Goal: Task Accomplishment & Management: Manage account settings

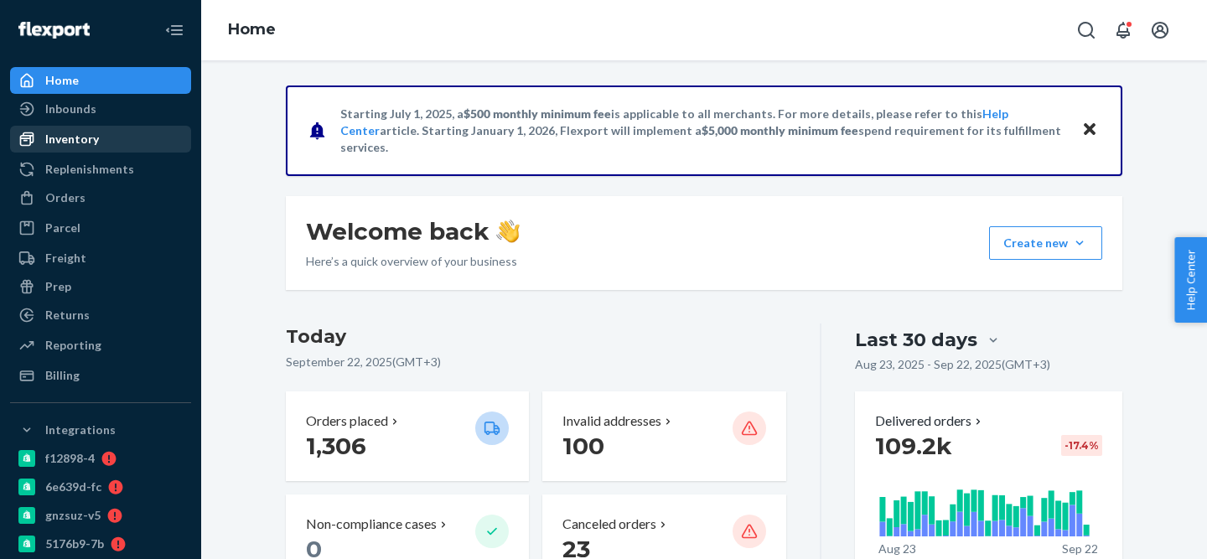
click at [21, 140] on icon at bounding box center [26, 139] width 17 height 17
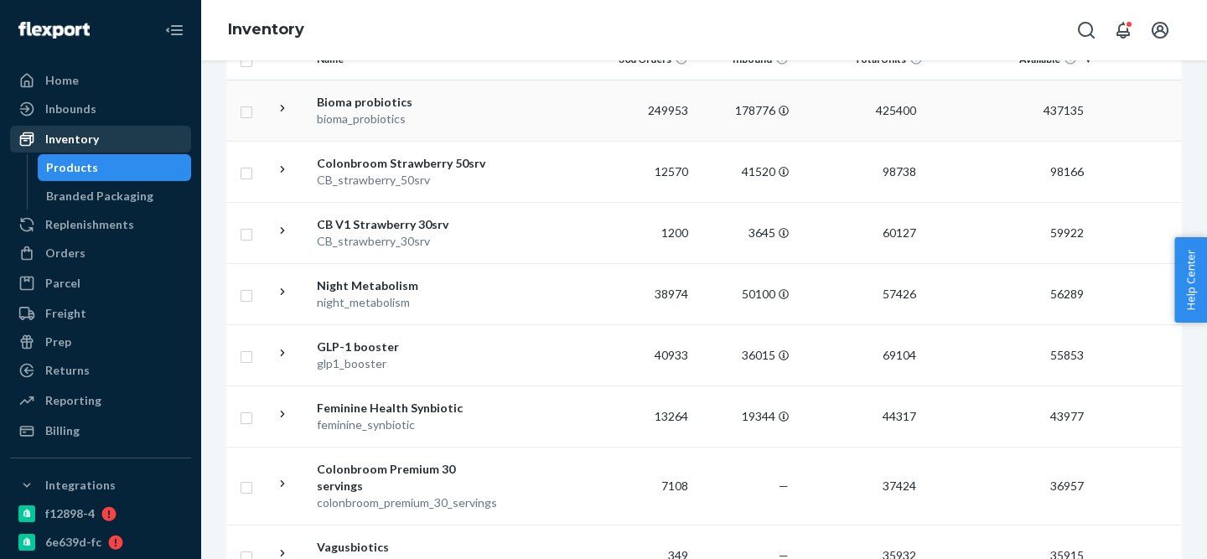
scroll to position [212, 0]
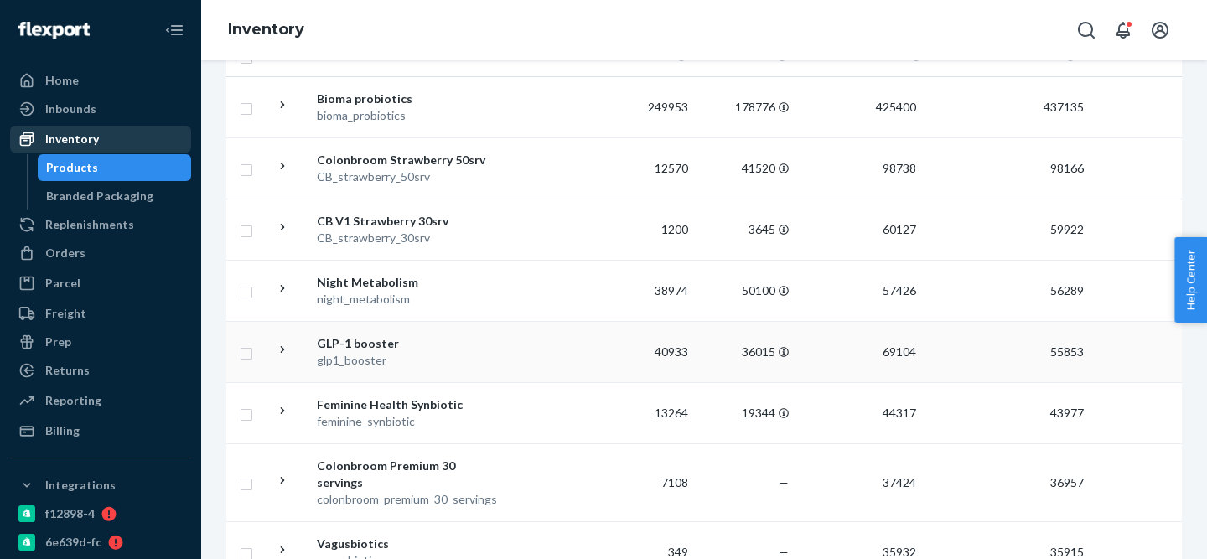
click at [277, 354] on icon at bounding box center [283, 350] width 16 height 16
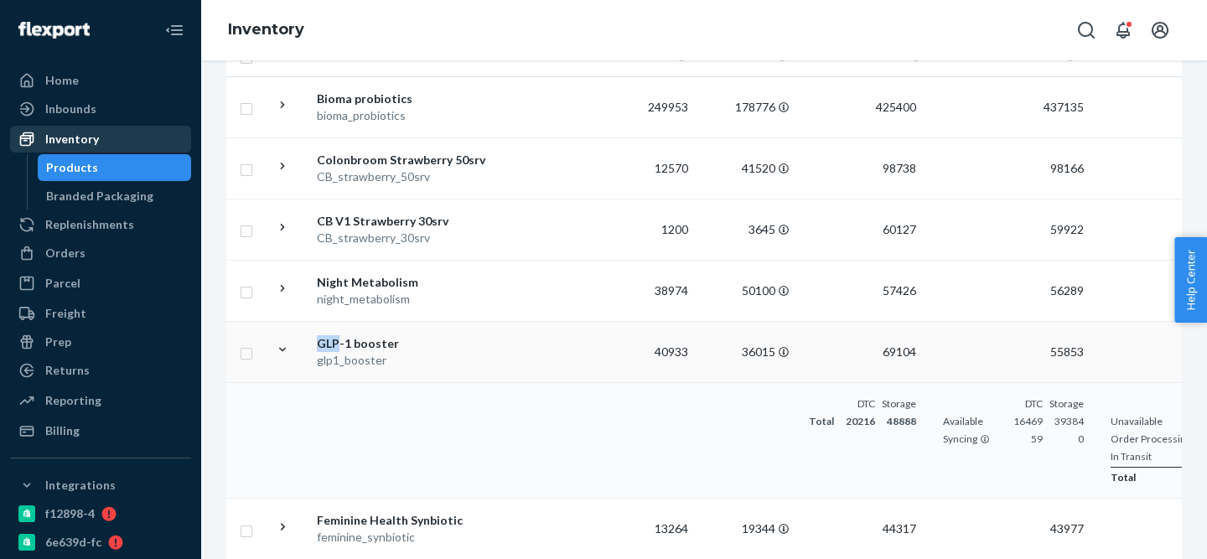
click at [277, 354] on icon at bounding box center [283, 350] width 16 height 16
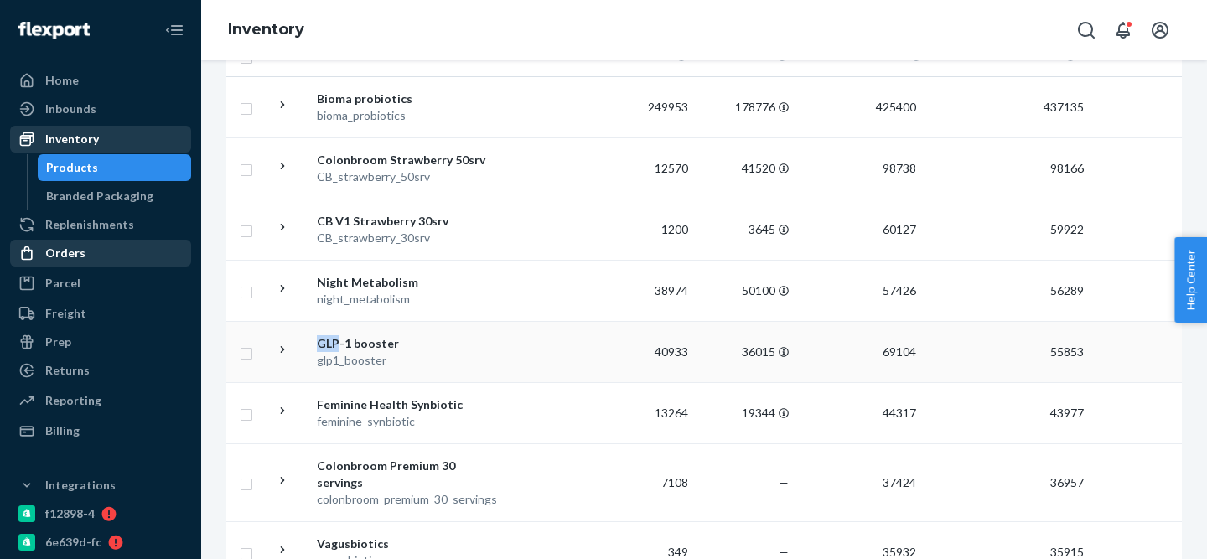
click at [77, 248] on div "Orders" at bounding box center [65, 253] width 40 height 17
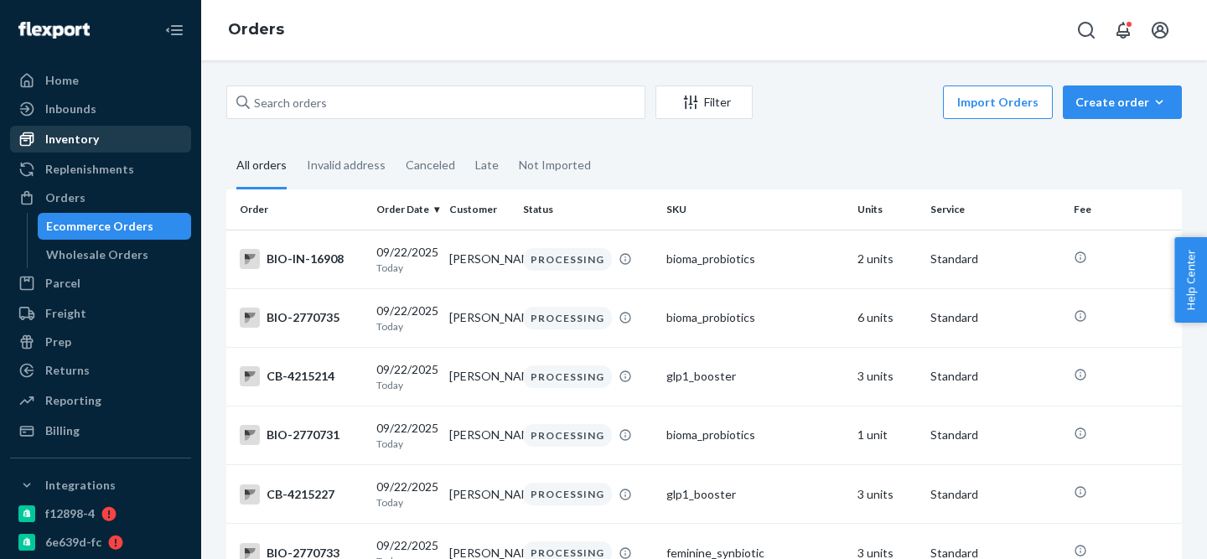
click at [139, 148] on div "Inventory" at bounding box center [101, 138] width 178 height 23
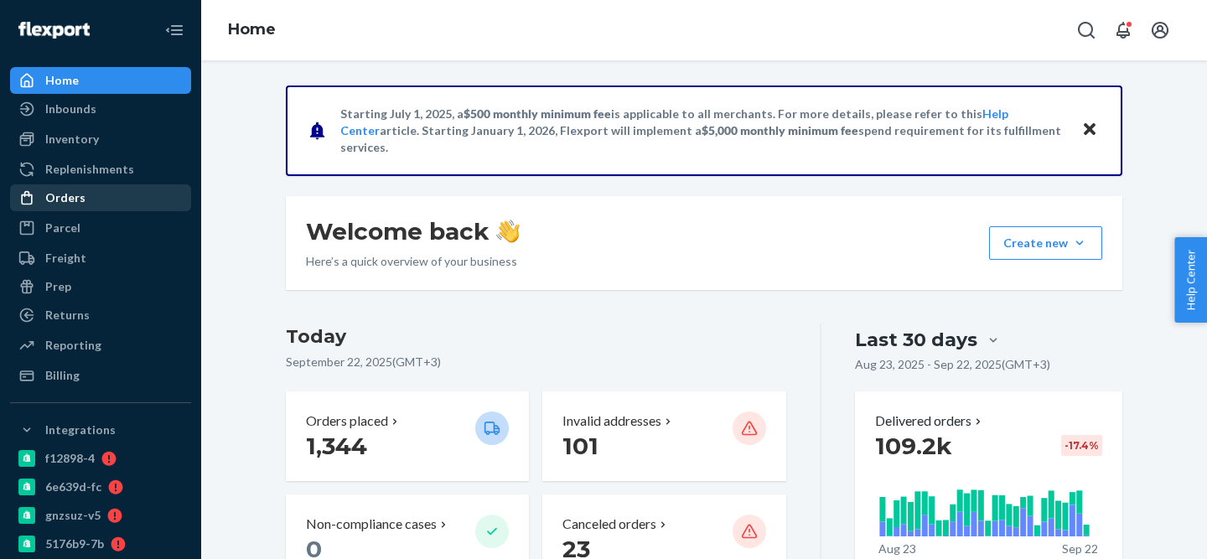
click at [75, 199] on div "Orders" at bounding box center [65, 197] width 40 height 17
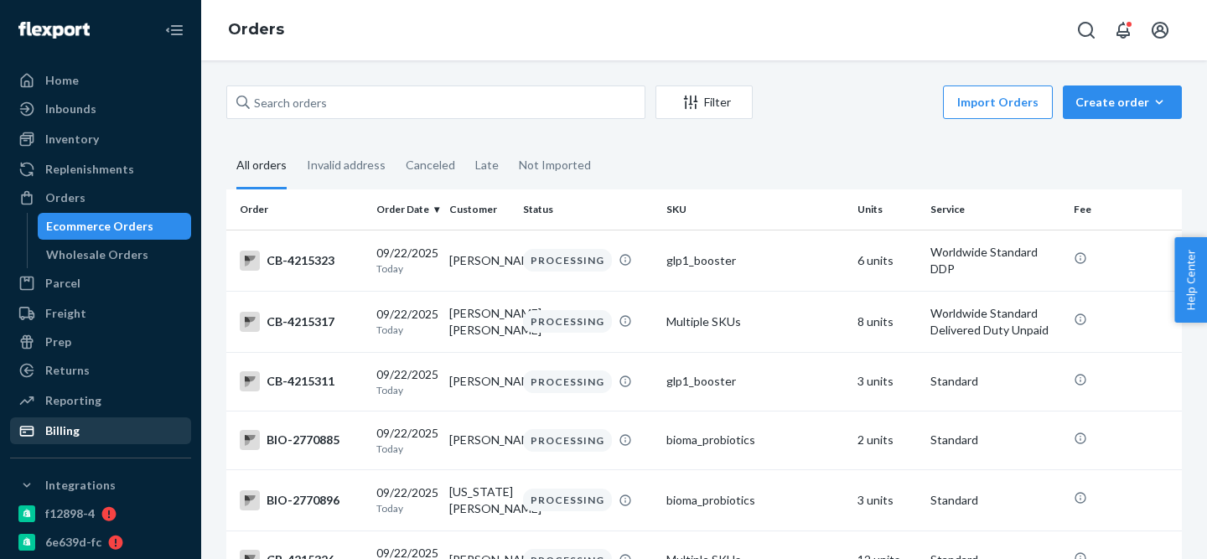
click at [64, 432] on div "Billing" at bounding box center [62, 430] width 34 height 17
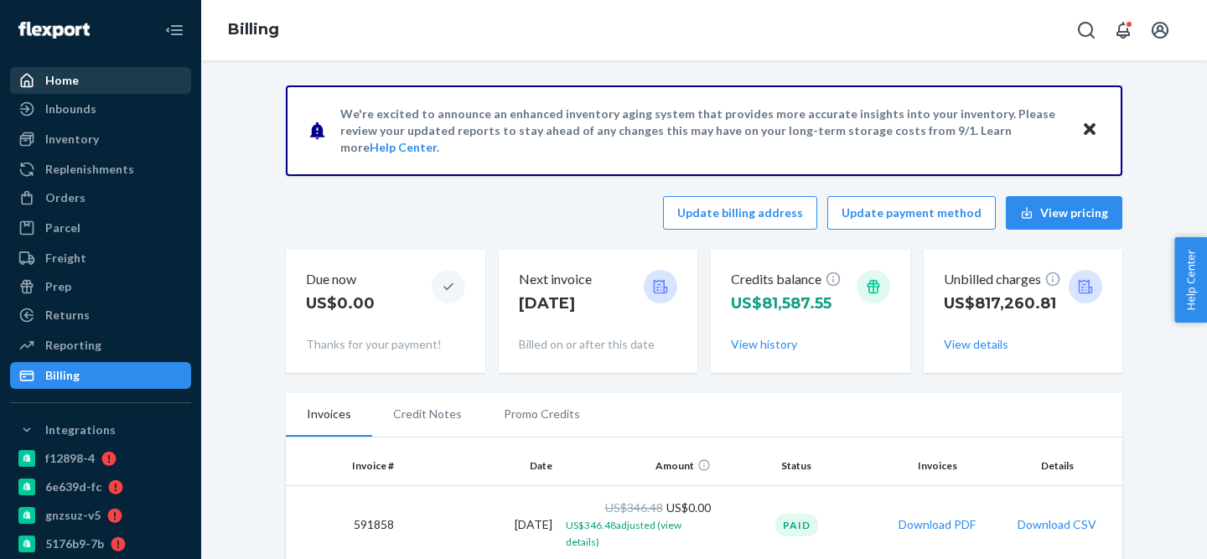
click at [113, 85] on div "Home" at bounding box center [101, 80] width 178 height 23
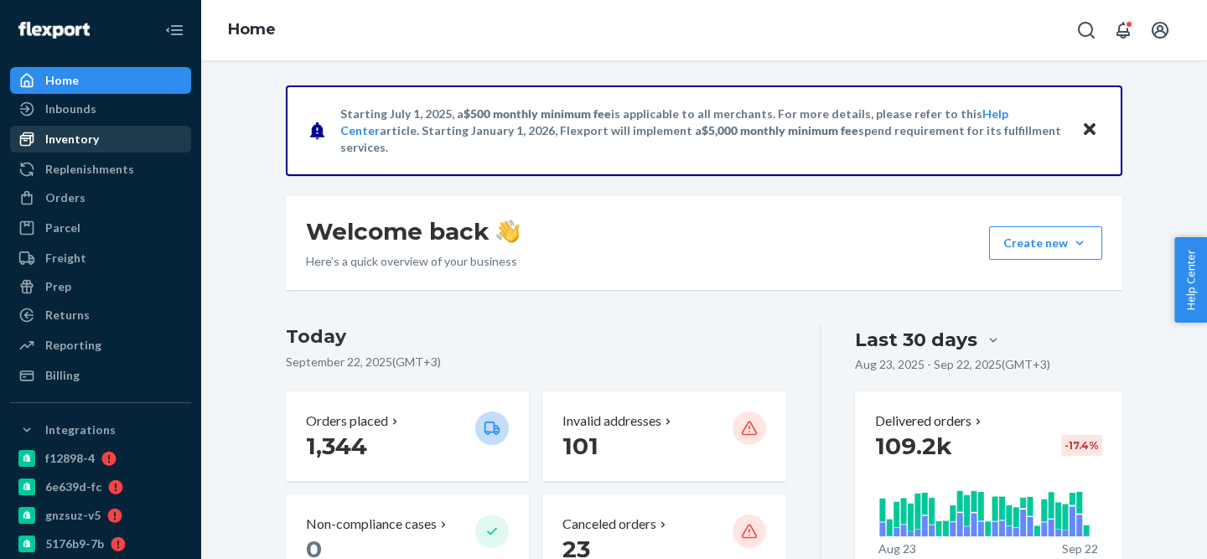
click at [69, 138] on div "Inventory" at bounding box center [72, 139] width 54 height 17
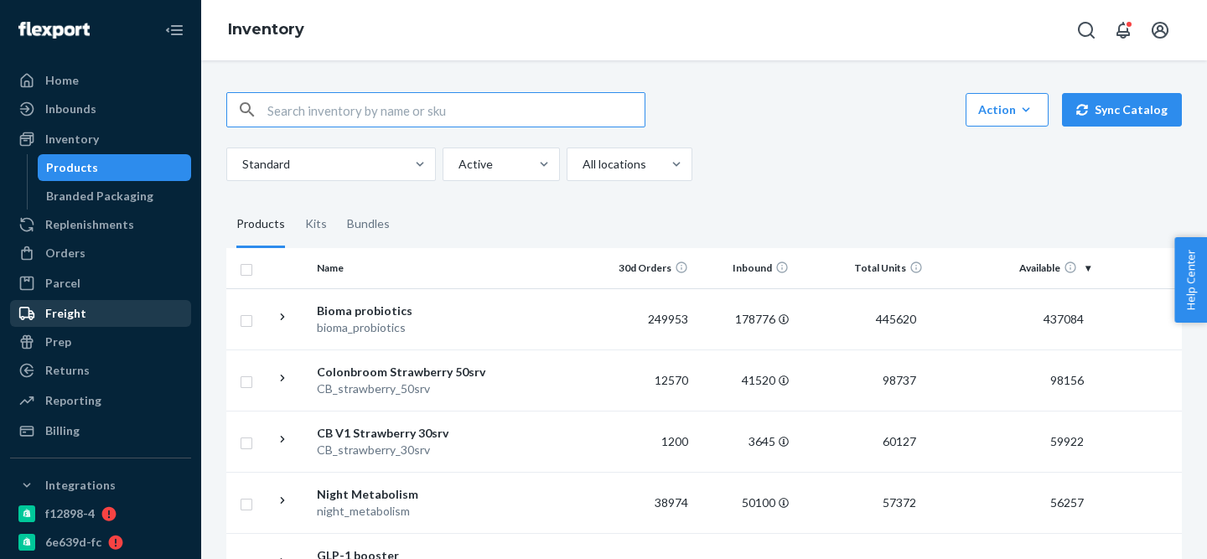
scroll to position [437, 0]
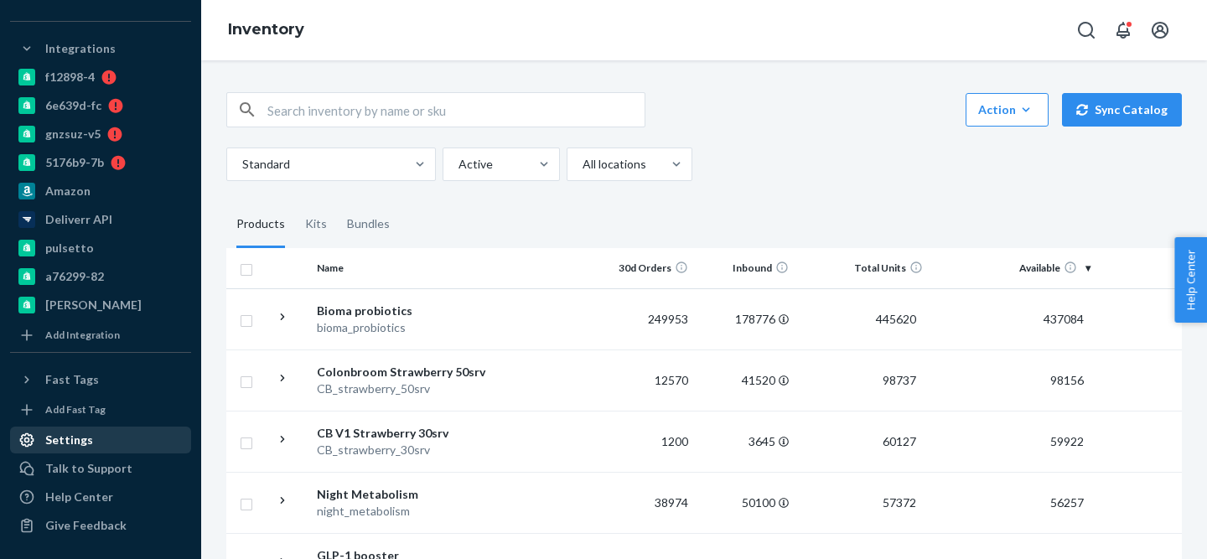
click at [80, 438] on div "Settings" at bounding box center [69, 440] width 48 height 17
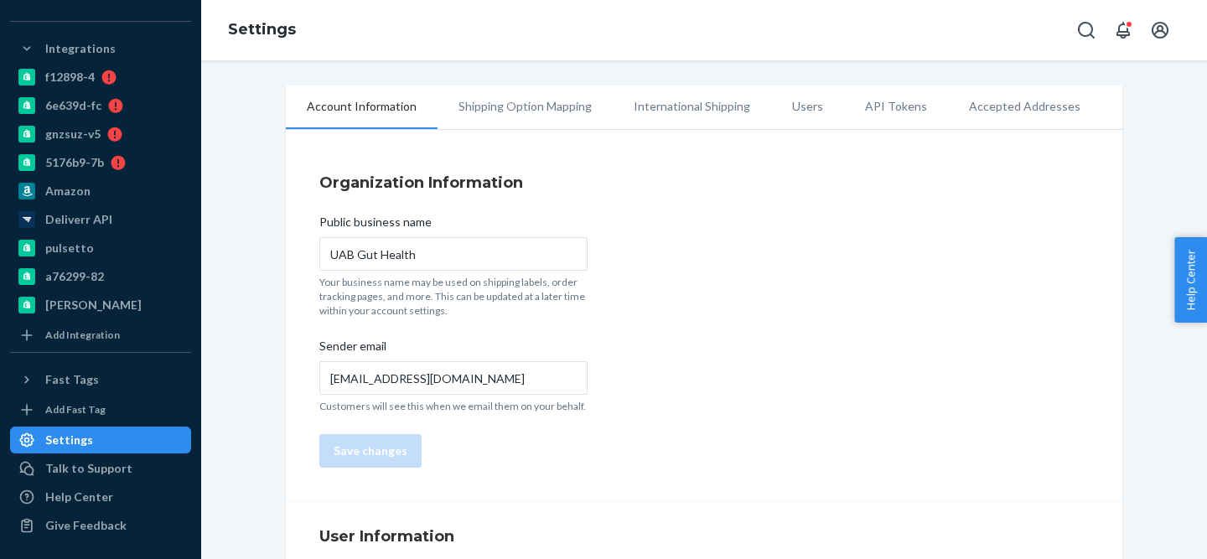
scroll to position [381, 0]
click at [802, 120] on li "Users" at bounding box center [807, 106] width 73 height 42
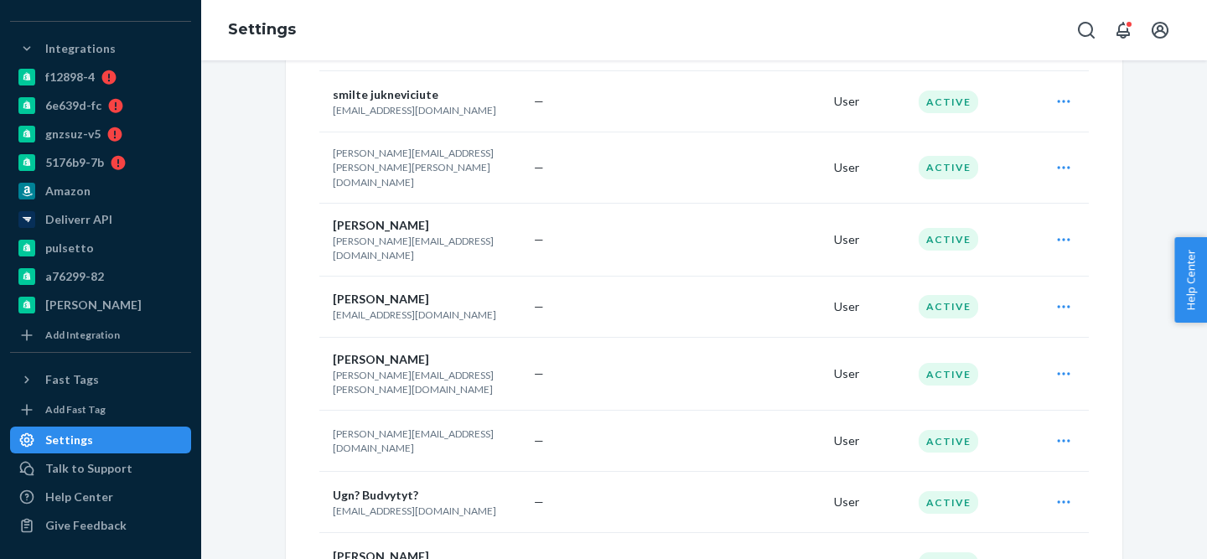
scroll to position [10781, 0]
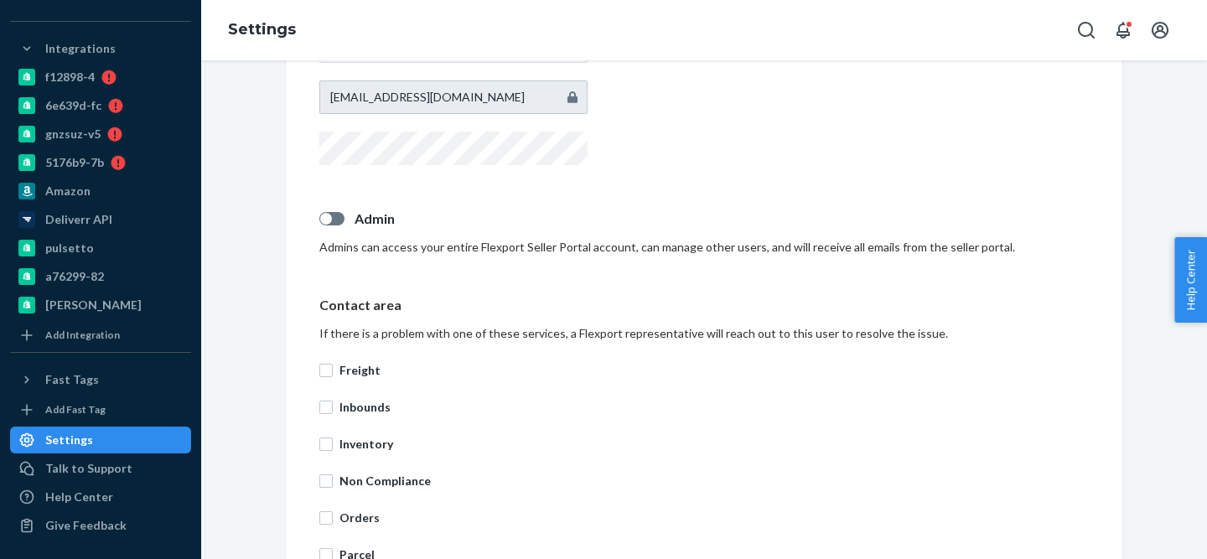
scroll to position [393, 0]
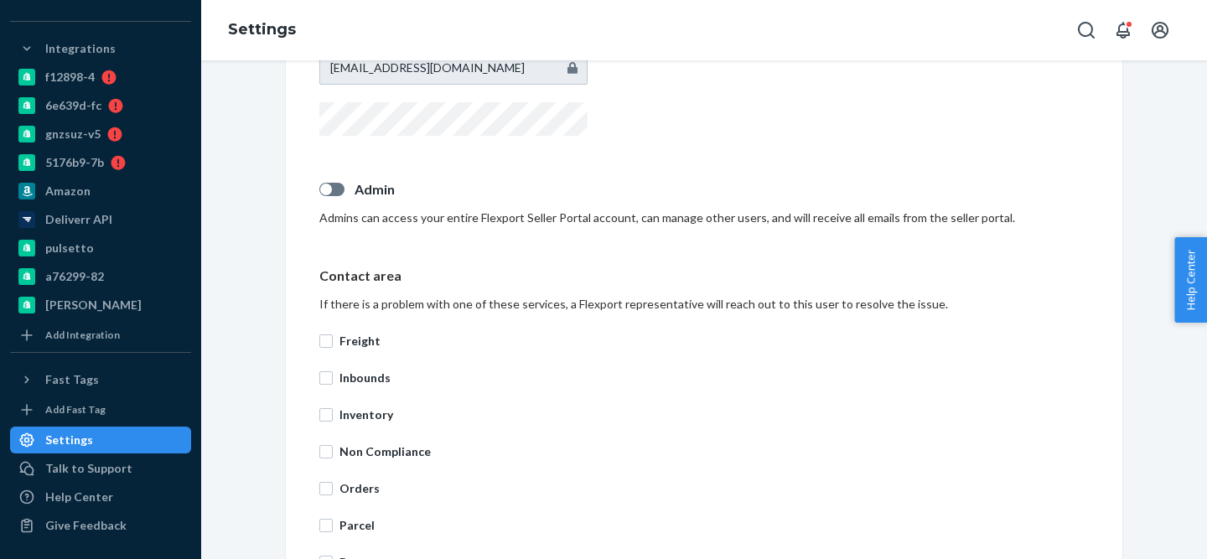
click at [328, 197] on label "Admin" at bounding box center [703, 189] width 769 height 19
click at [319, 196] on input "Admin" at bounding box center [319, 195] width 1 height 1
checkbox input "true"
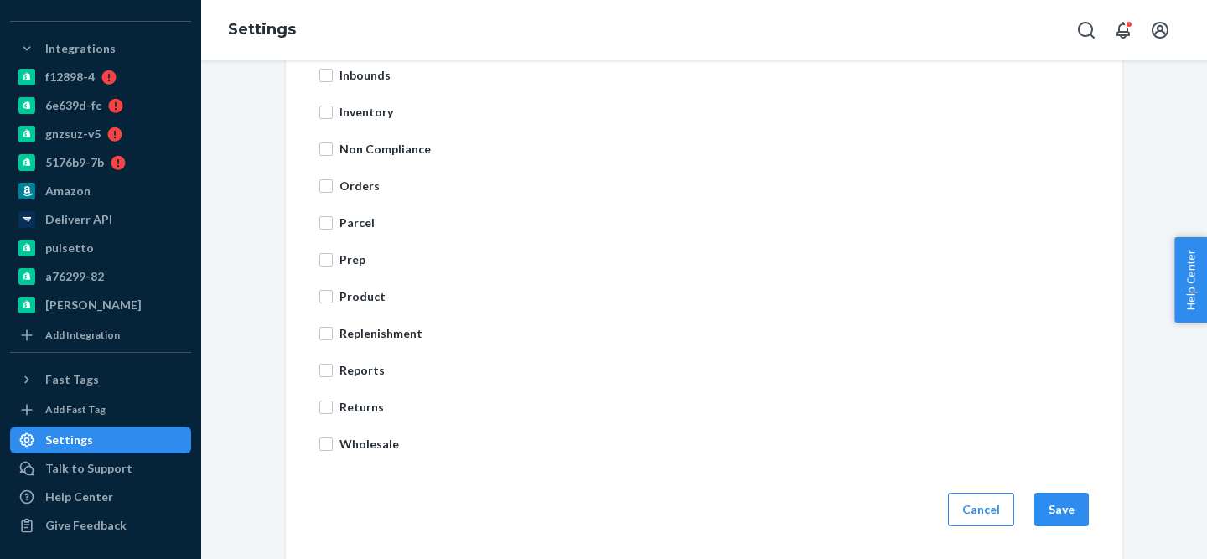
scroll to position [645, 0]
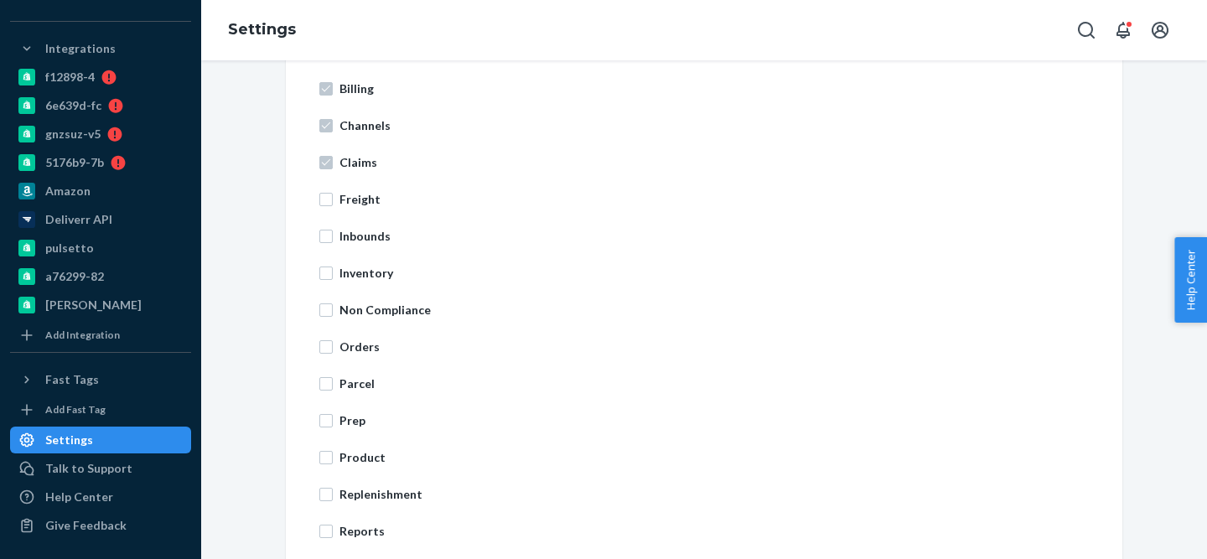
click at [324, 521] on div "Billing Channels Claims Freight Inbounds Inventory Non Compliance Orders Parcel…" at bounding box center [703, 346] width 769 height 553
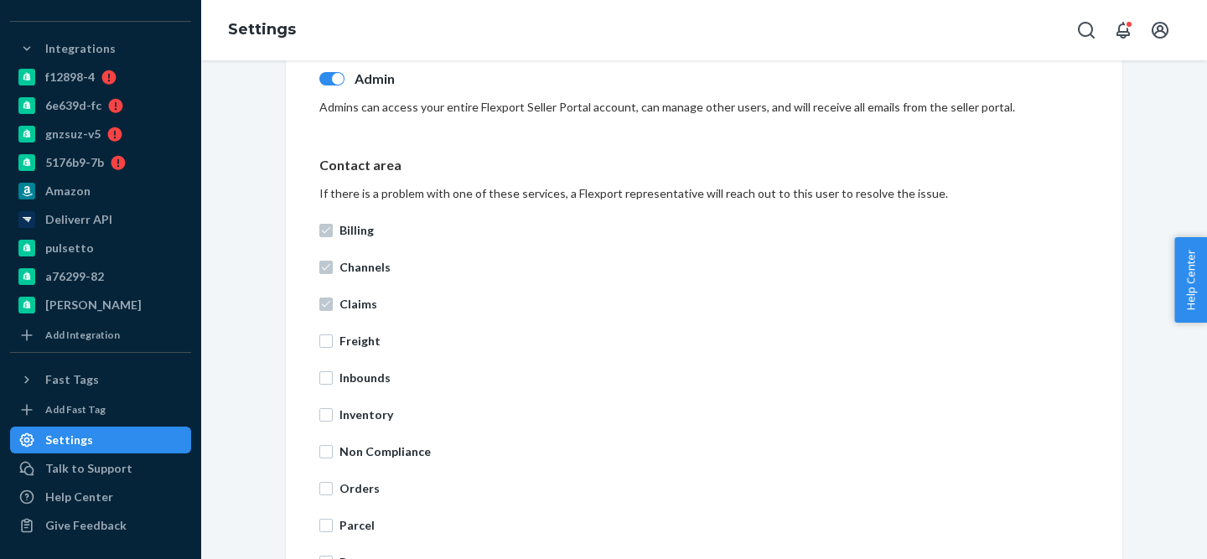
scroll to position [740, 0]
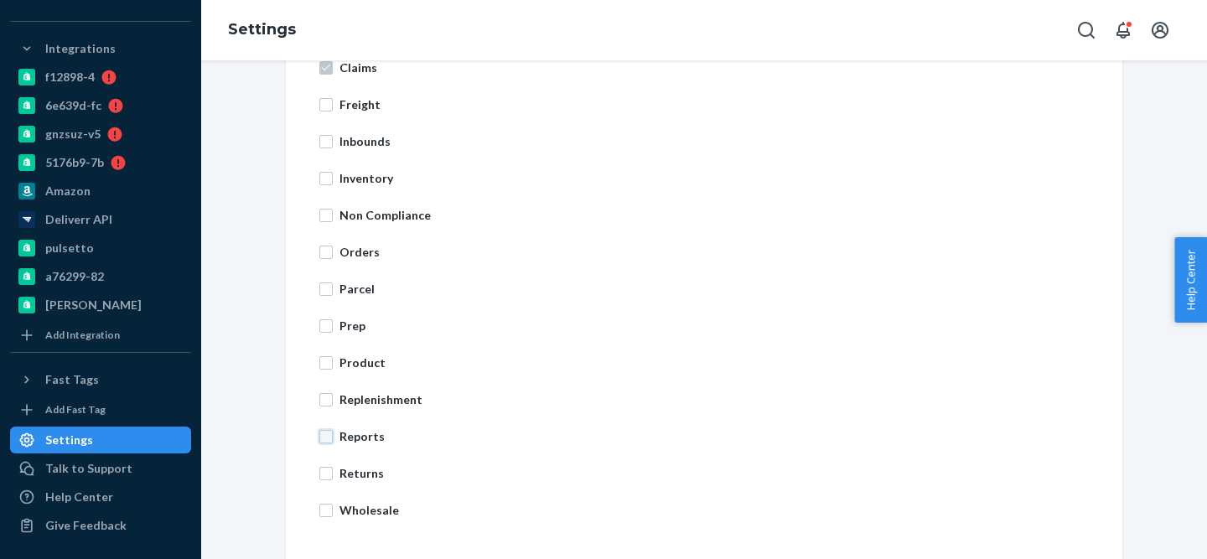
click at [329, 435] on input "Reports" at bounding box center [325, 436] width 13 height 13
checkbox input "true"
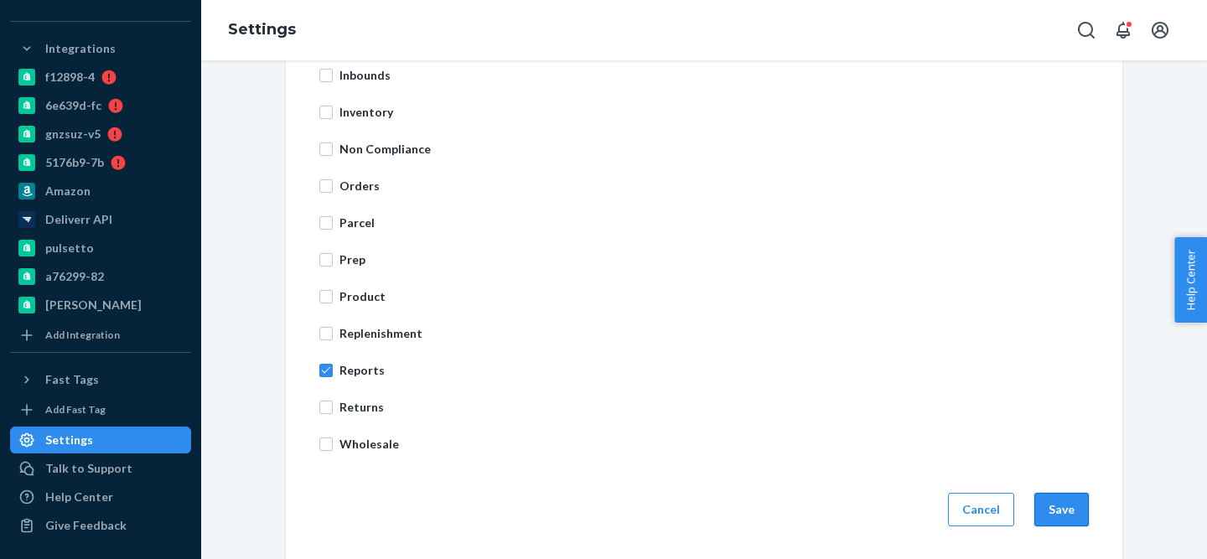
click at [1070, 500] on button "Save" at bounding box center [1061, 510] width 54 height 34
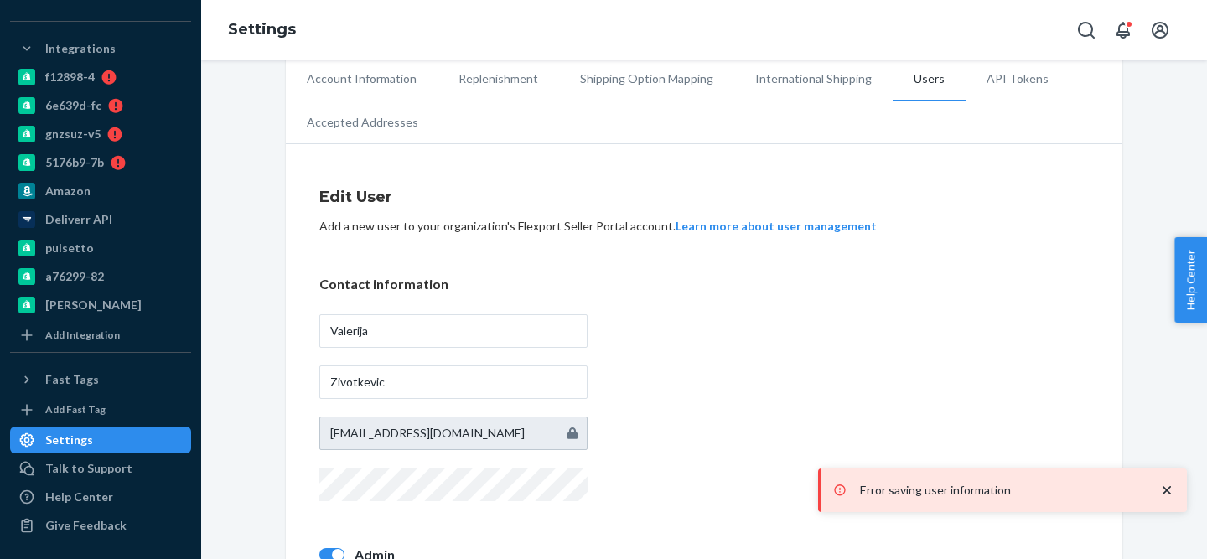
scroll to position [0, 0]
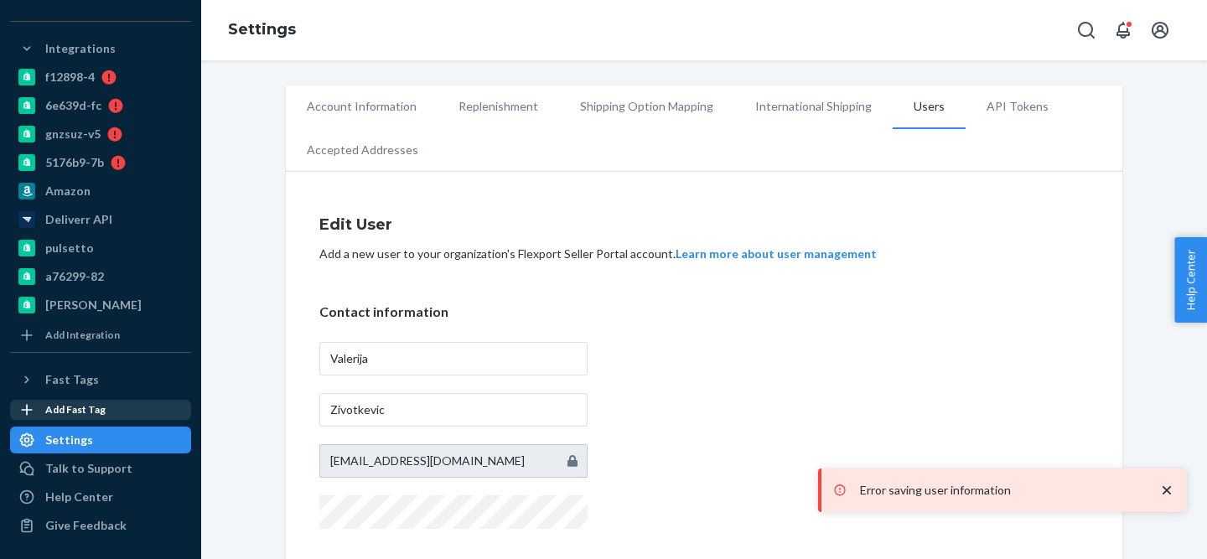
click at [111, 415] on div "Add Fast Tag" at bounding box center [101, 409] width 178 height 17
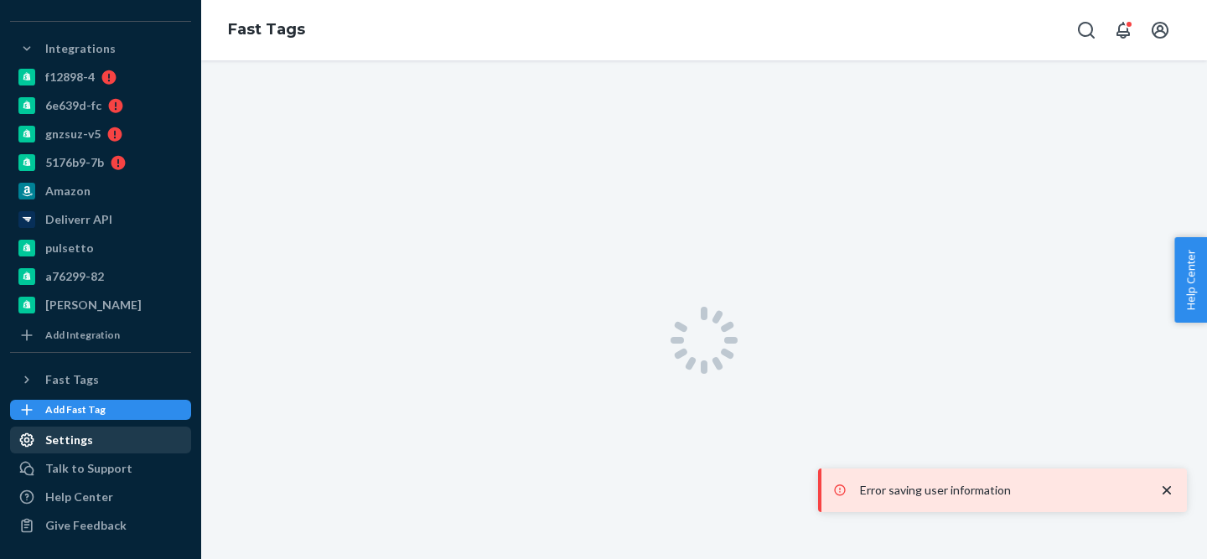
click at [96, 437] on div "Settings" at bounding box center [101, 439] width 178 height 23
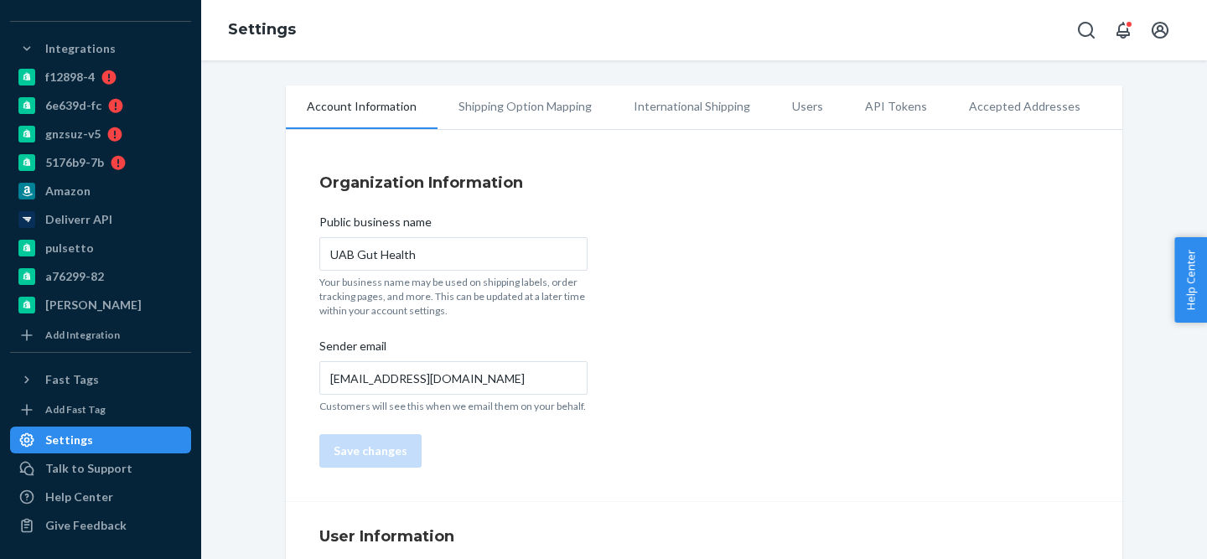
click at [808, 116] on li "Users" at bounding box center [807, 106] width 73 height 42
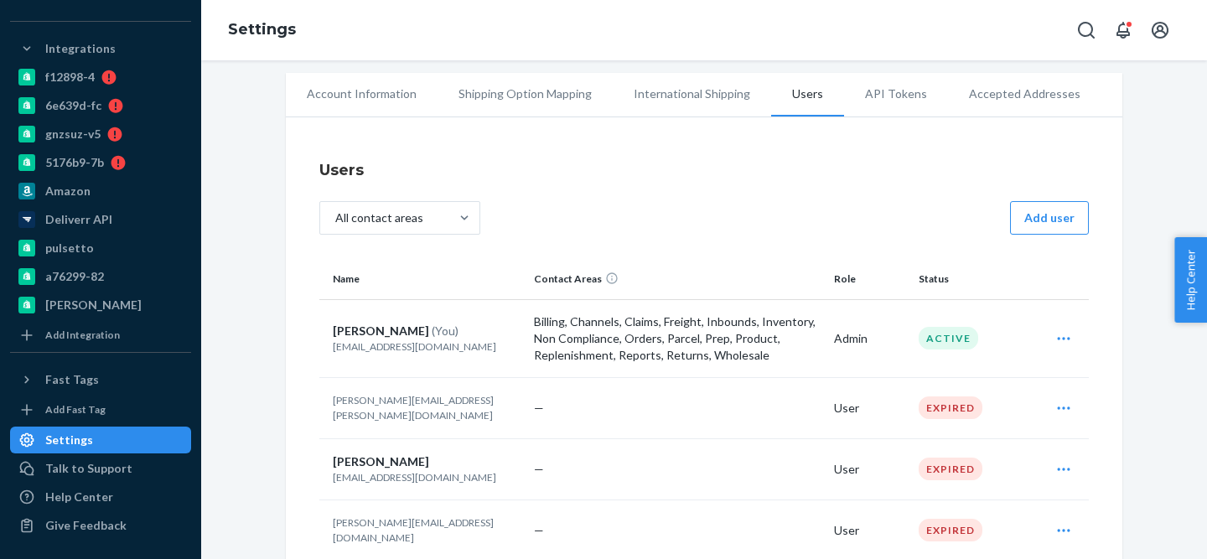
scroll to position [10739, 0]
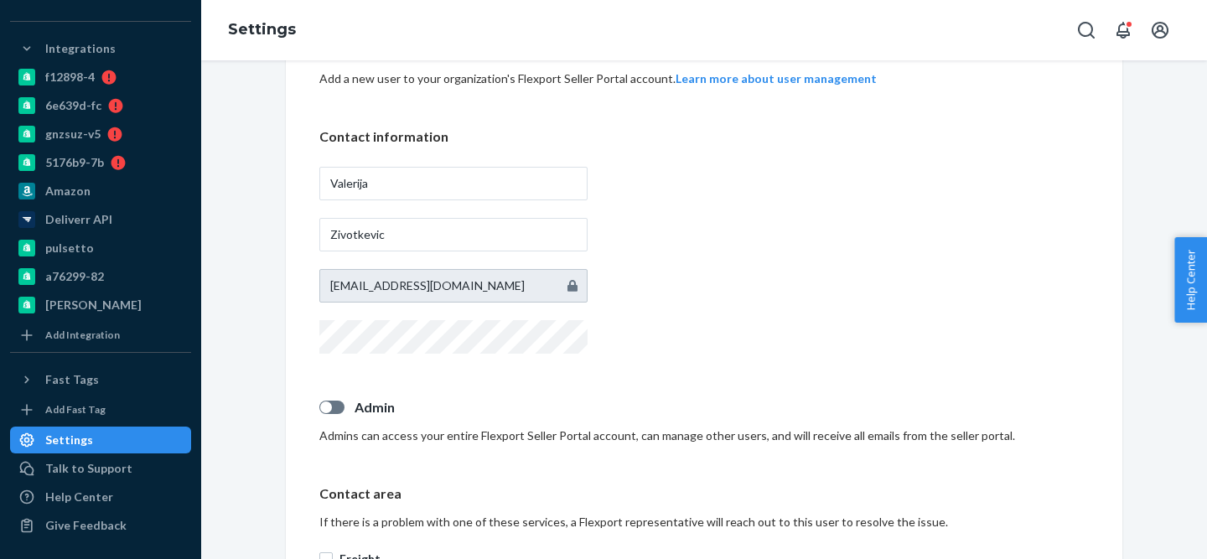
scroll to position [203, 0]
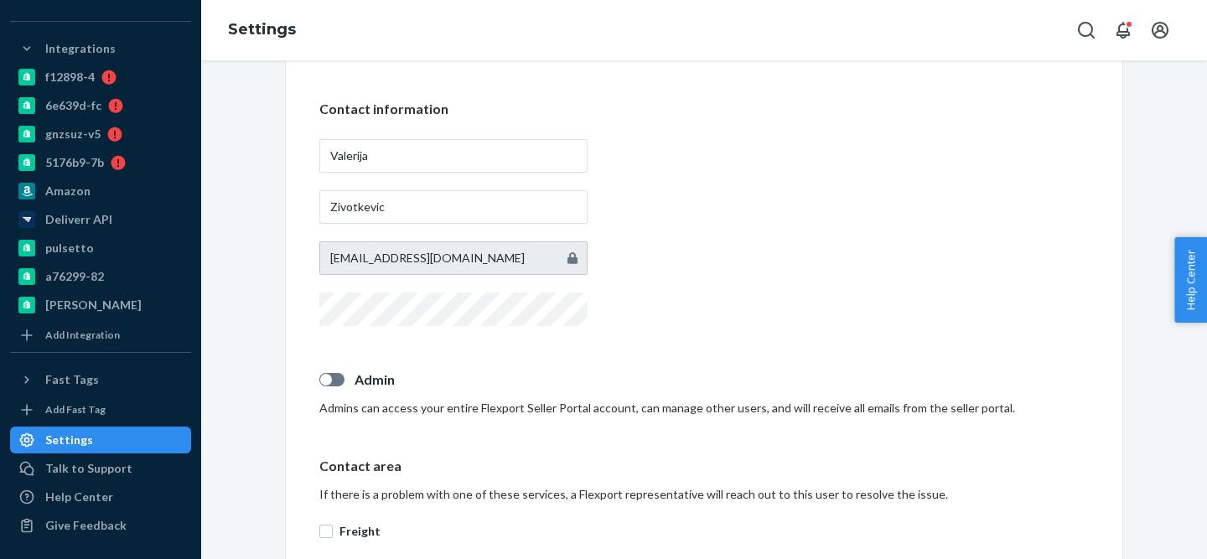
click at [342, 387] on label "Admin" at bounding box center [703, 379] width 769 height 19
click at [319, 386] on input "Admin" at bounding box center [319, 386] width 1 height 1
checkbox input "true"
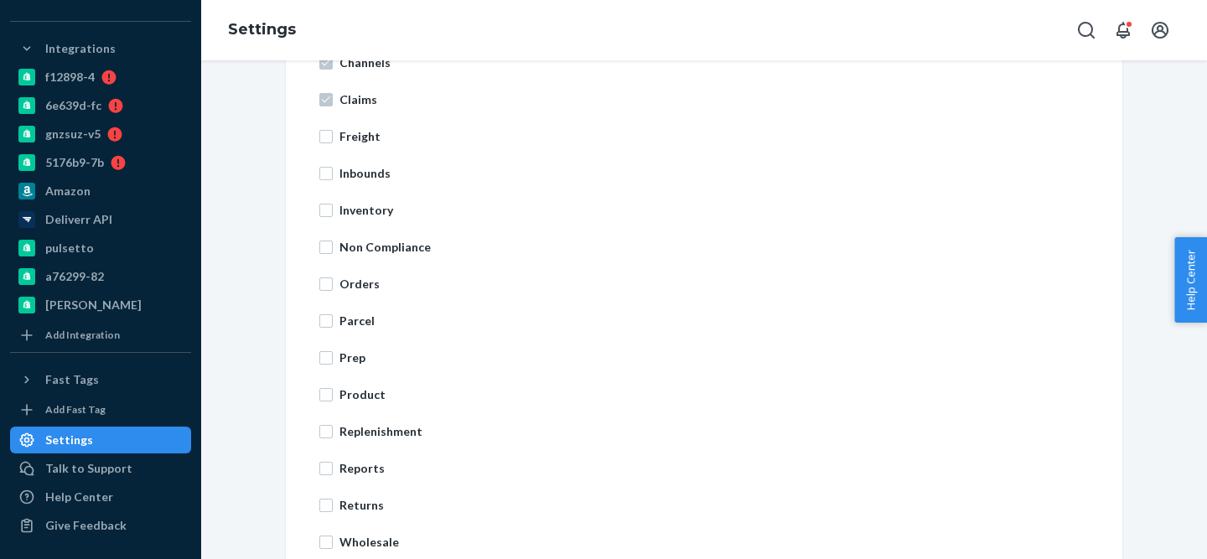
scroll to position [806, 0]
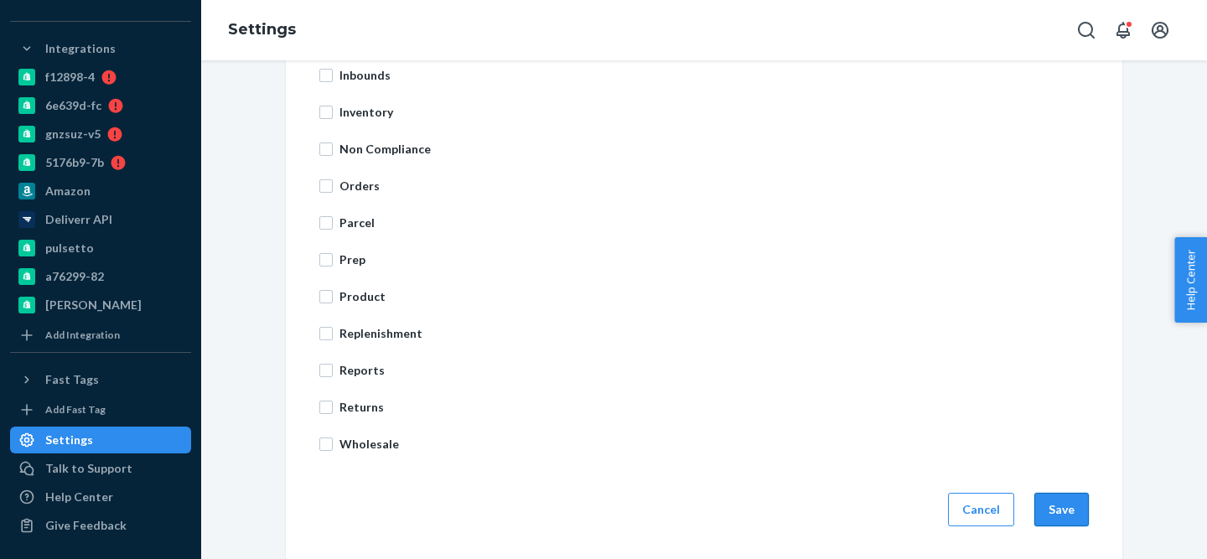
click at [1049, 502] on button "Save" at bounding box center [1061, 510] width 54 height 34
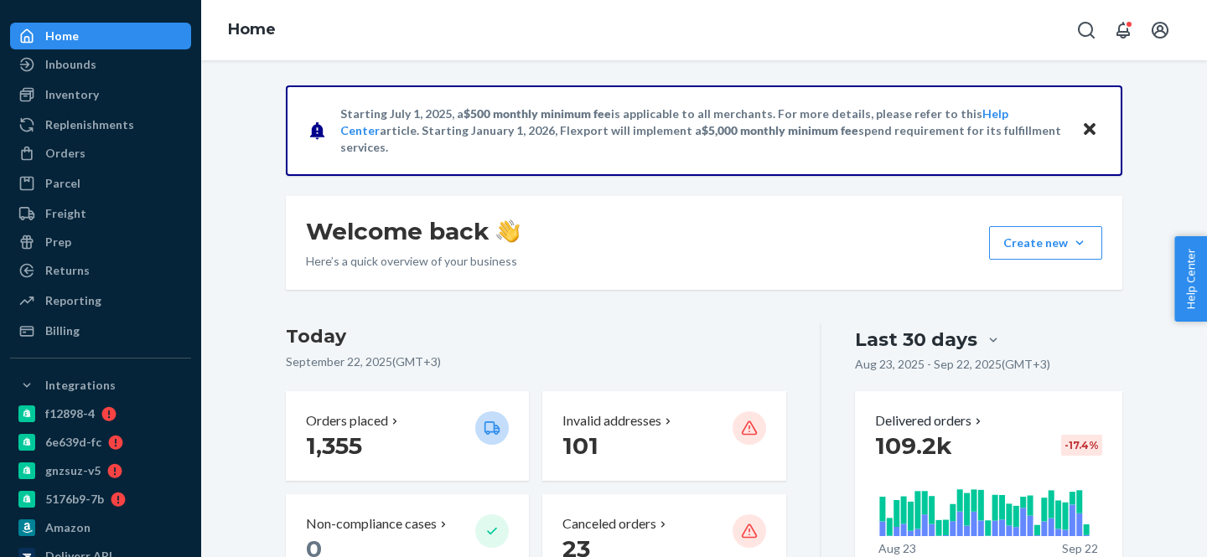
scroll to position [86, 0]
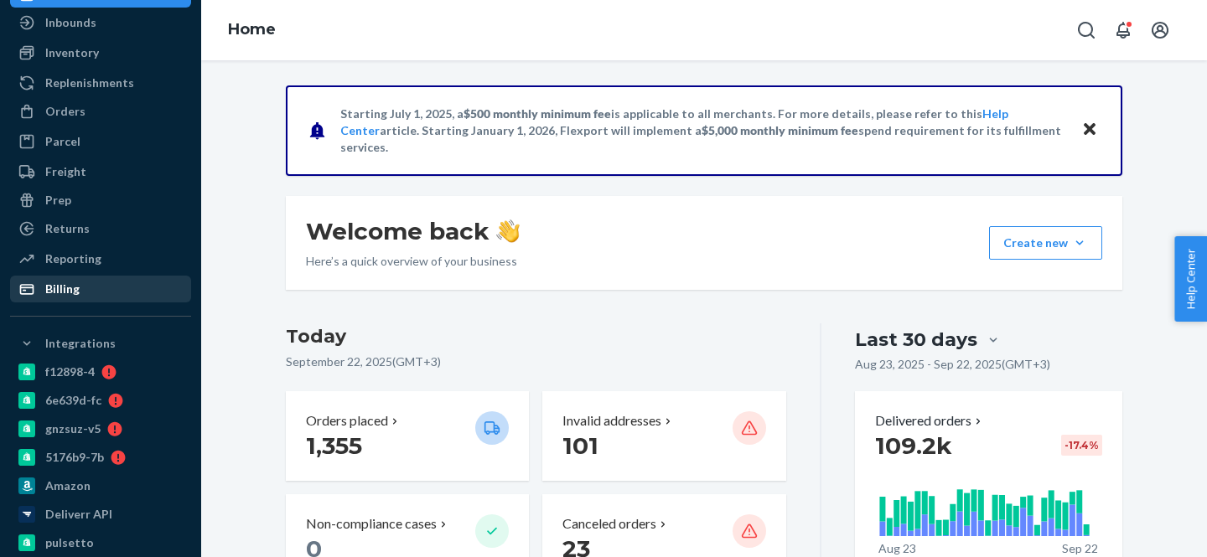
click at [64, 277] on link "Billing" at bounding box center [100, 289] width 181 height 27
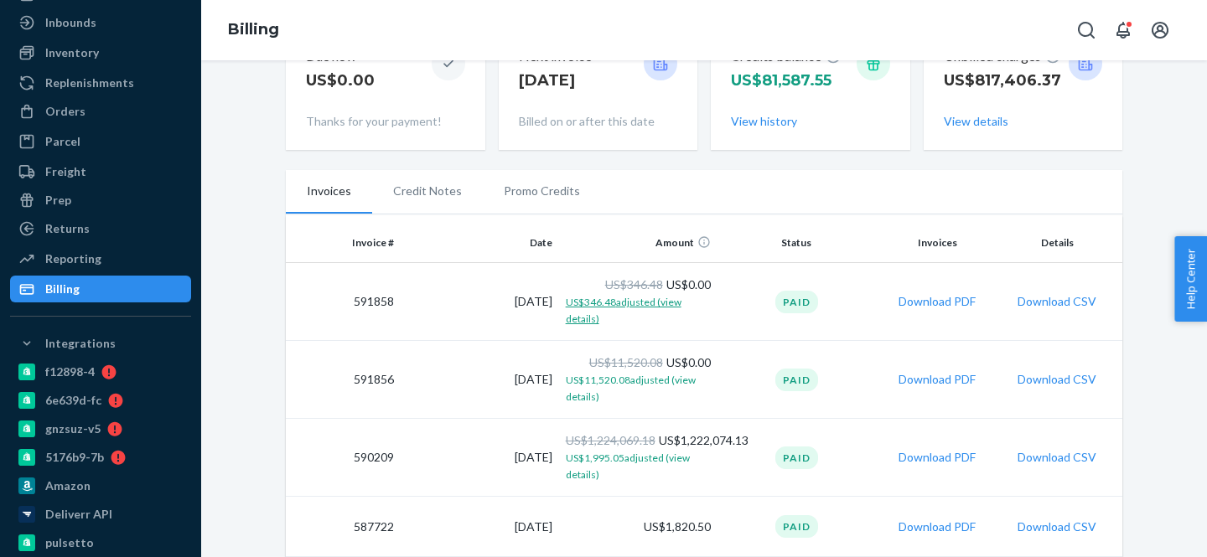
scroll to position [235, 0]
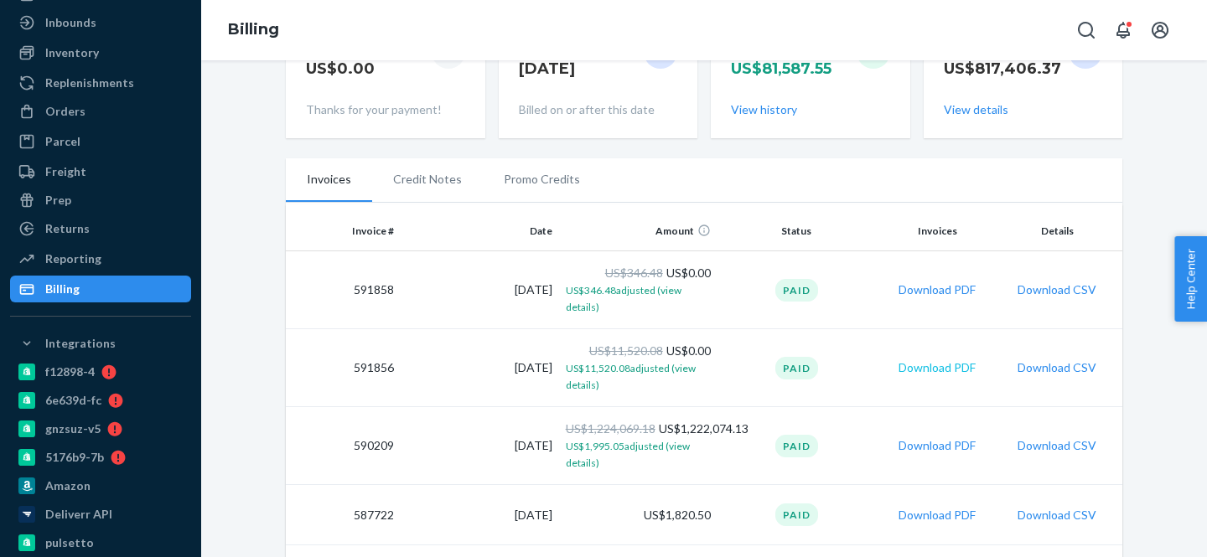
click at [939, 362] on button "Download PDF" at bounding box center [937, 368] width 77 height 17
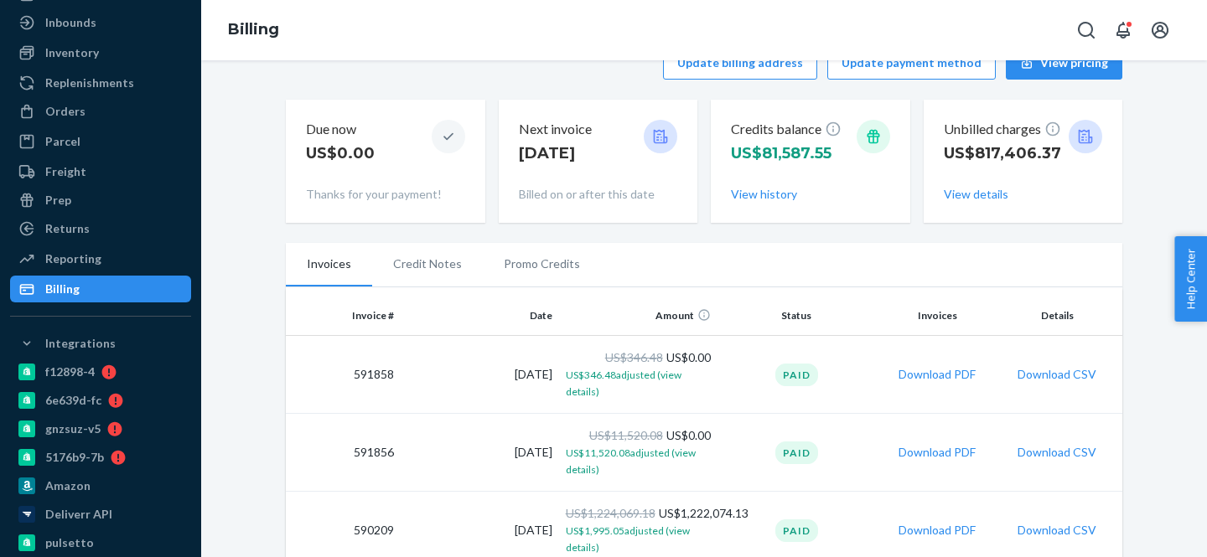
scroll to position [144, 0]
